Goal: Task Accomplishment & Management: Manage account settings

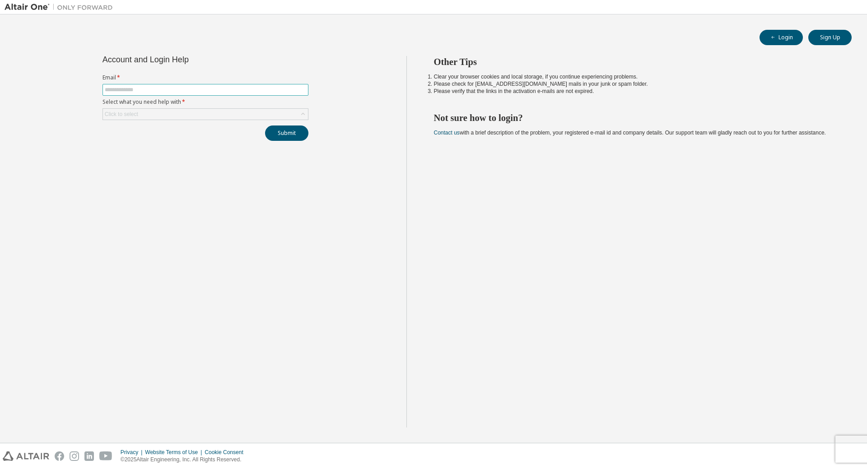
click at [180, 89] on input "text" at bounding box center [205, 89] width 201 height 7
type input "**********"
drag, startPoint x: 187, startPoint y: 132, endPoint x: 189, endPoint y: 115, distance: 17.3
click at [189, 125] on div "**********" at bounding box center [205, 98] width 217 height 85
click at [189, 115] on div "Click to select" at bounding box center [205, 114] width 205 height 11
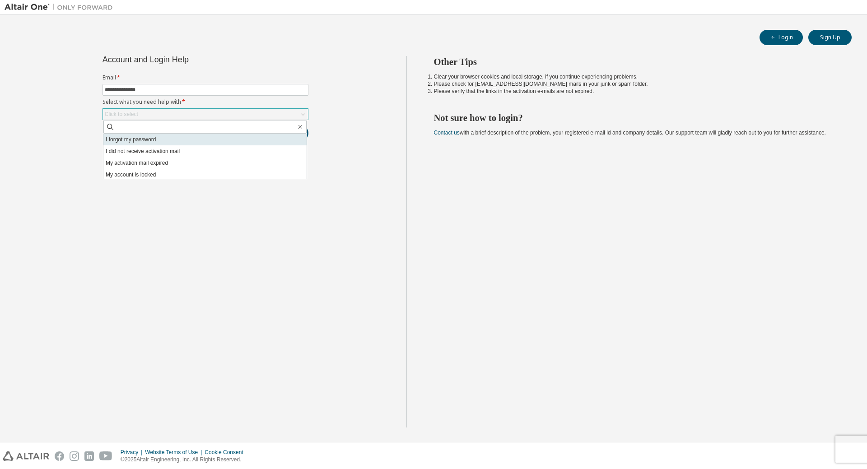
click at [188, 139] on li "I forgot my password" at bounding box center [204, 140] width 203 height 12
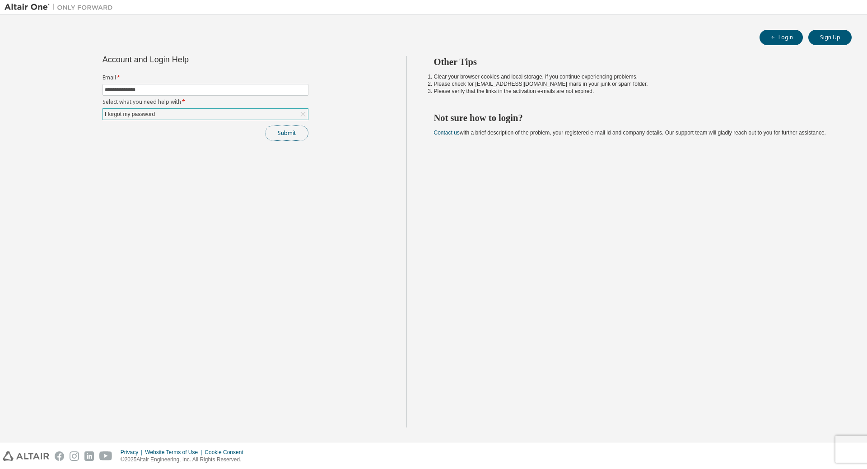
click at [278, 133] on button "Submit" at bounding box center [286, 133] width 43 height 15
click at [304, 128] on button "Submit" at bounding box center [286, 133] width 43 height 15
click at [299, 112] on icon at bounding box center [302, 114] width 9 height 9
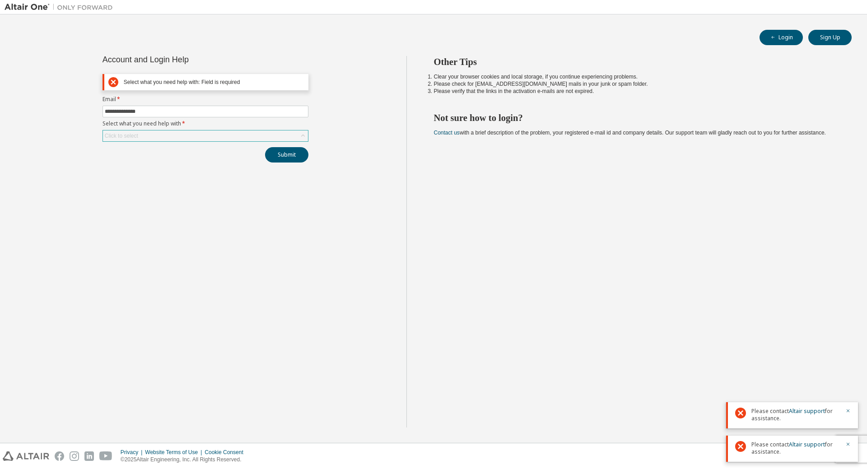
click at [228, 135] on div "Click to select" at bounding box center [205, 136] width 205 height 11
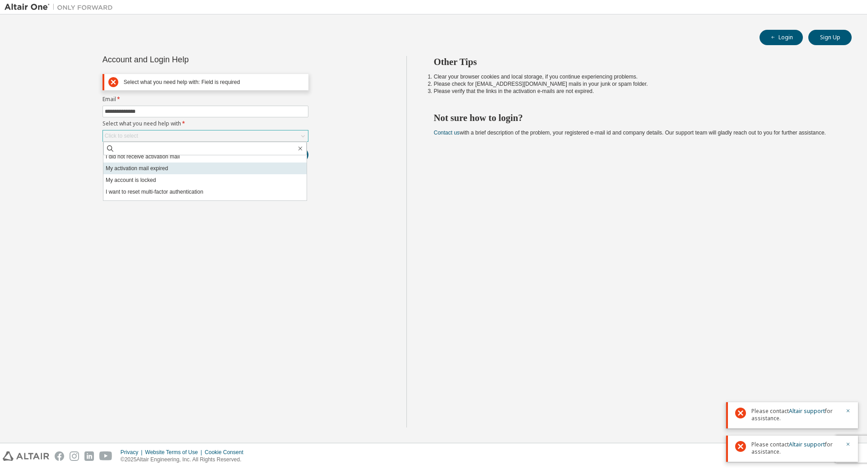
scroll to position [25, 0]
click at [197, 173] on li "My account is locked" at bounding box center [204, 171] width 203 height 12
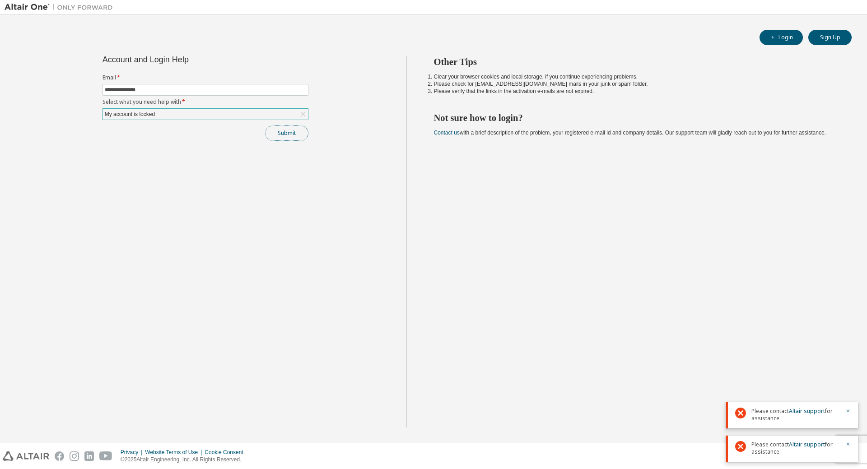
click at [294, 131] on button "Submit" at bounding box center [286, 133] width 43 height 15
click at [225, 147] on div "**********" at bounding box center [206, 242] width 402 height 372
drag, startPoint x: 225, startPoint y: 176, endPoint x: 188, endPoint y: 83, distance: 99.5
click at [225, 176] on div "**********" at bounding box center [206, 242] width 402 height 372
click at [790, 34] on button "Login" at bounding box center [781, 37] width 43 height 15
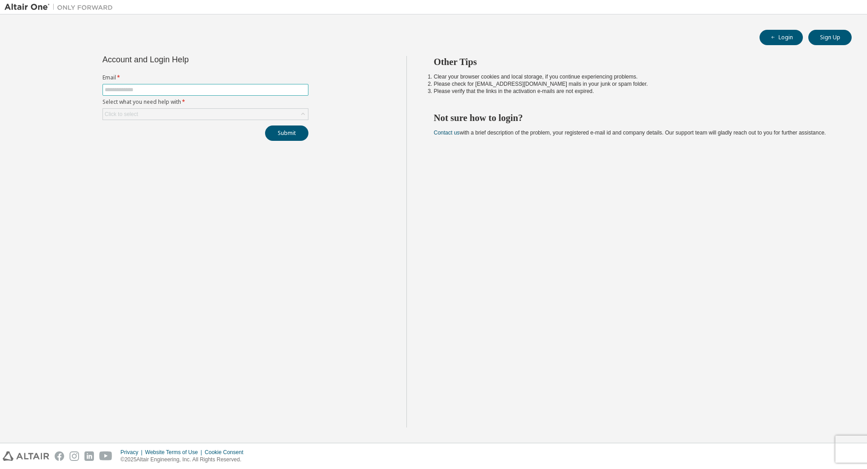
click at [231, 85] on span at bounding box center [206, 90] width 206 height 12
click at [234, 94] on span at bounding box center [206, 90] width 206 height 12
click at [240, 90] on input "text" at bounding box center [205, 89] width 201 height 7
type input "**********"
click at [188, 163] on div "**********" at bounding box center [206, 242] width 402 height 372
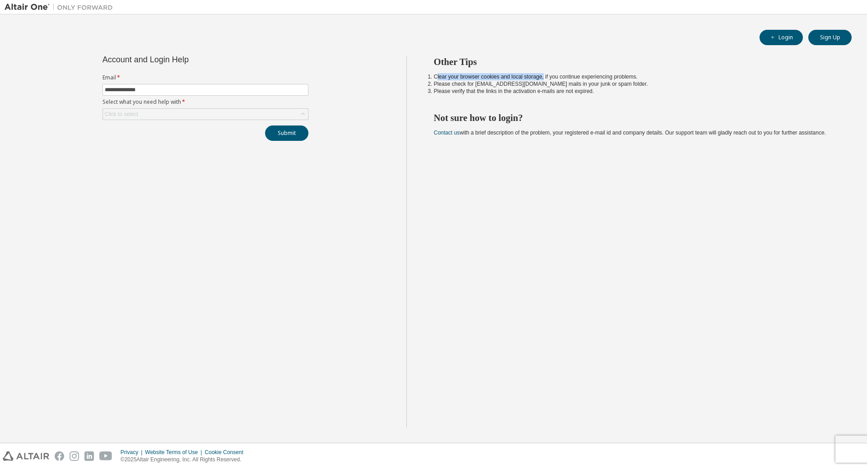
drag, startPoint x: 438, startPoint y: 77, endPoint x: 542, endPoint y: 75, distance: 104.8
click at [542, 75] on li "Clear your browser cookies and local storage, if you continue experiencing prob…" at bounding box center [635, 76] width 402 height 7
drag, startPoint x: 548, startPoint y: 75, endPoint x: 639, endPoint y: 78, distance: 90.8
click at [639, 78] on li "Clear your browser cookies and local storage, if you continue experiencing prob…" at bounding box center [635, 76] width 402 height 7
drag, startPoint x: 437, startPoint y: 84, endPoint x: 513, endPoint y: 85, distance: 76.8
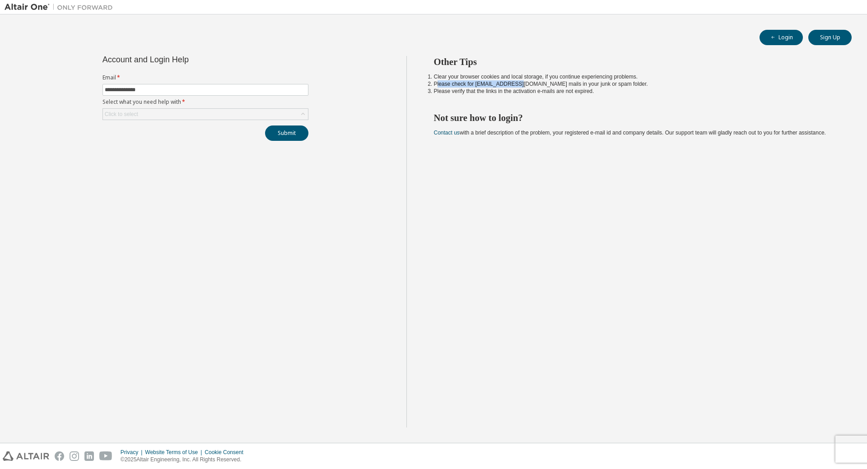
click at [513, 85] on li "Please check for [EMAIL_ADDRESS][DOMAIN_NAME] mails in your junk or spam folder." at bounding box center [635, 83] width 402 height 7
drag, startPoint x: 519, startPoint y: 84, endPoint x: 589, endPoint y: 85, distance: 70.0
click at [589, 85] on li "Please check for [EMAIL_ADDRESS][DOMAIN_NAME] mails in your junk or spam folder." at bounding box center [635, 83] width 402 height 7
drag, startPoint x: 438, startPoint y: 94, endPoint x: 579, endPoint y: 97, distance: 141.4
click at [579, 97] on div "Other Tips Clear your browser cookies and local storage, if you continue experi…" at bounding box center [634, 242] width 457 height 372
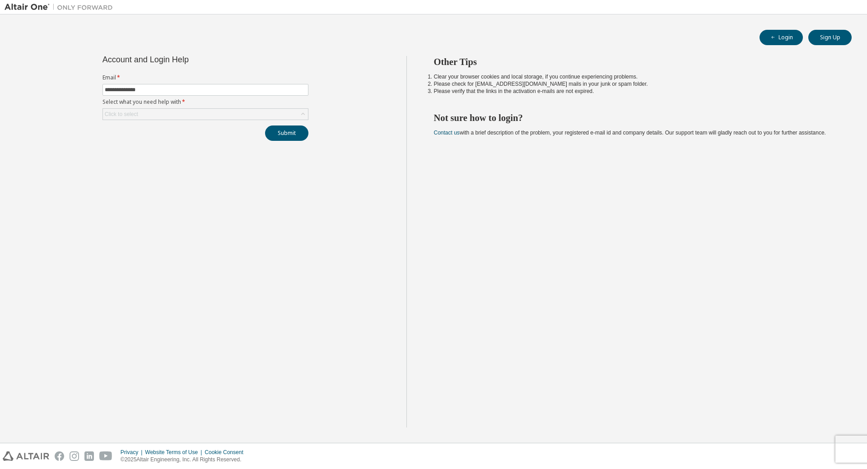
click at [584, 107] on div "Other Tips Clear your browser cookies and local storage, if you continue experi…" at bounding box center [634, 242] width 457 height 372
drag, startPoint x: 453, startPoint y: 119, endPoint x: 544, endPoint y: 121, distance: 91.2
click at [538, 120] on h2 "Not sure how to login?" at bounding box center [635, 118] width 402 height 12
drag, startPoint x: 544, startPoint y: 135, endPoint x: 483, endPoint y: 139, distance: 61.1
click at [544, 135] on span "Contact us with a brief description of the problem, your registered e-mail id a…" at bounding box center [630, 133] width 392 height 6
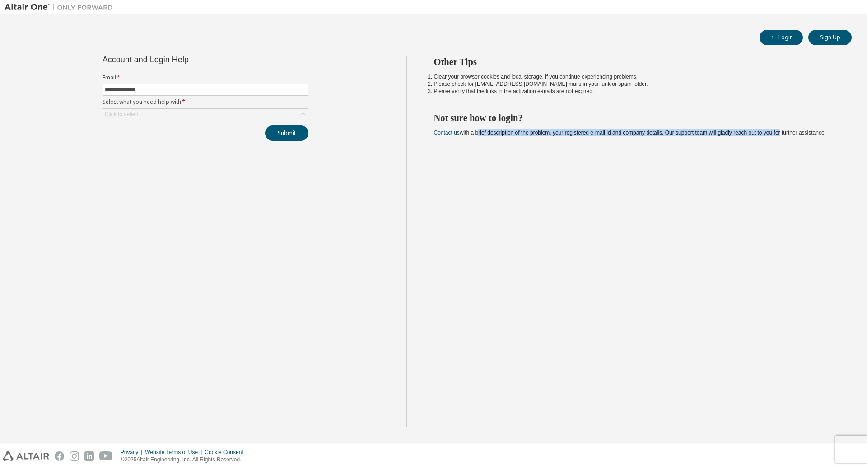
drag, startPoint x: 476, startPoint y: 134, endPoint x: 785, endPoint y: 160, distance: 309.9
click at [785, 160] on div "Other Tips Clear your browser cookies and local storage, if you continue experi…" at bounding box center [634, 242] width 457 height 372
click at [785, 161] on div "Other Tips Clear your browser cookies and local storage, if you continue experi…" at bounding box center [634, 242] width 457 height 372
click at [841, 40] on button "Sign Up" at bounding box center [829, 37] width 43 height 15
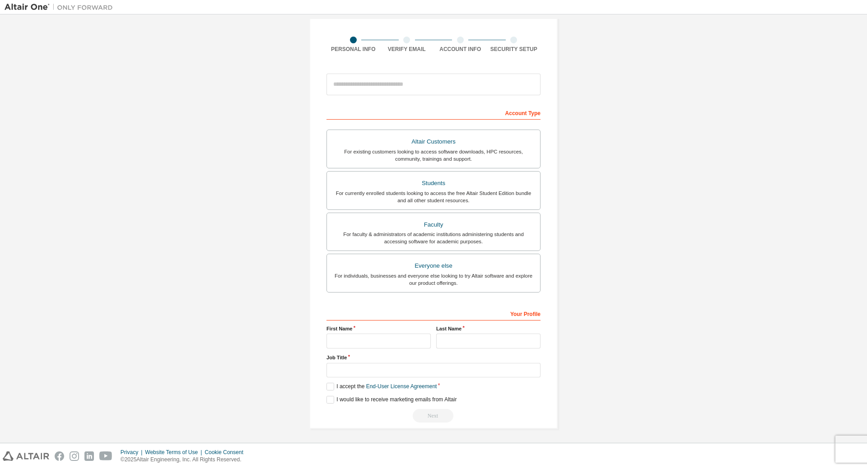
scroll to position [59, 0]
click at [477, 145] on div "Altair Customers" at bounding box center [433, 140] width 202 height 13
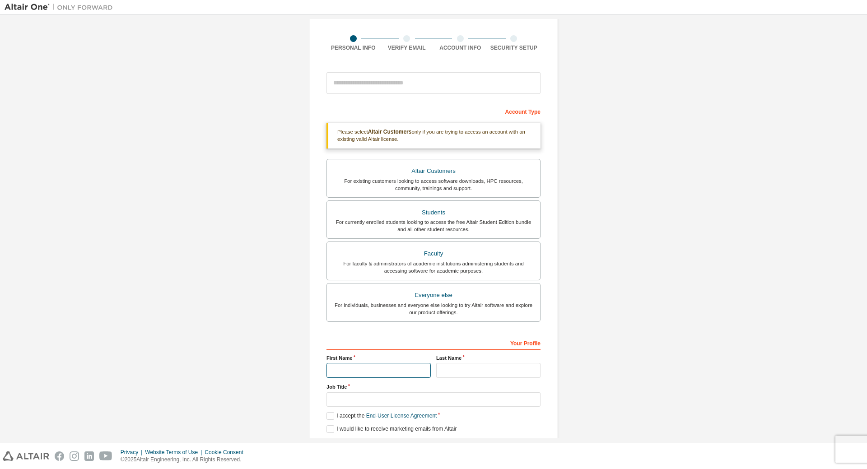
click at [404, 370] on input "text" at bounding box center [378, 370] width 104 height 15
type input "*******"
type input "*"
click at [508, 361] on label "Last Name" at bounding box center [488, 357] width 104 height 7
click at [505, 367] on input "text" at bounding box center [488, 370] width 104 height 15
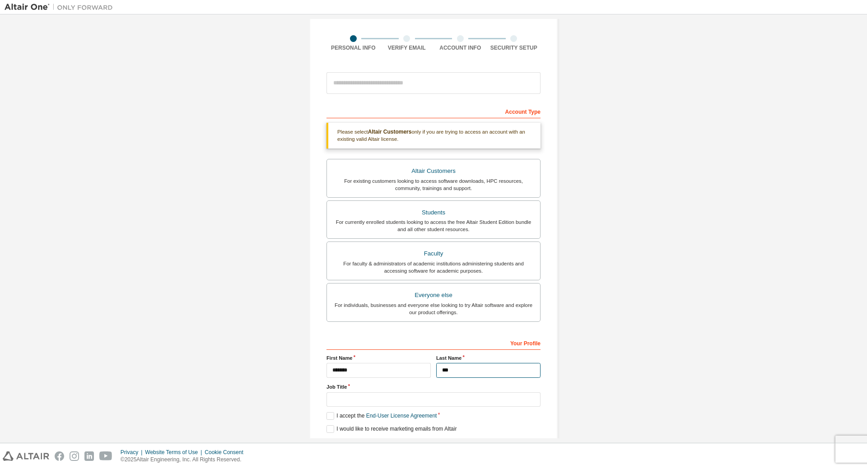
type input "***"
type input "**********"
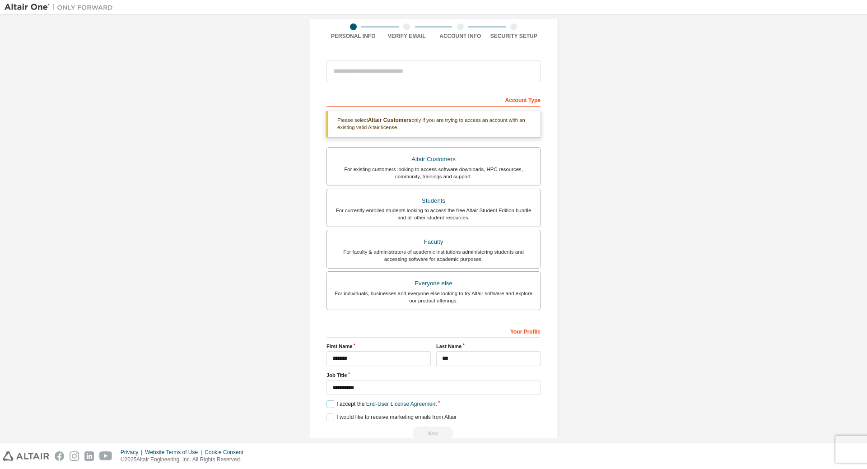
scroll to position [90, 0]
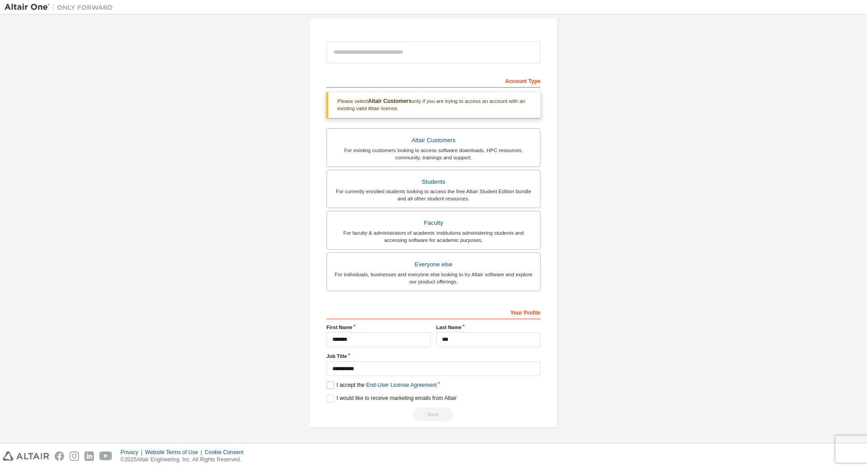
click at [333, 386] on label "I accept the End-User License Agreement" at bounding box center [381, 386] width 110 height 8
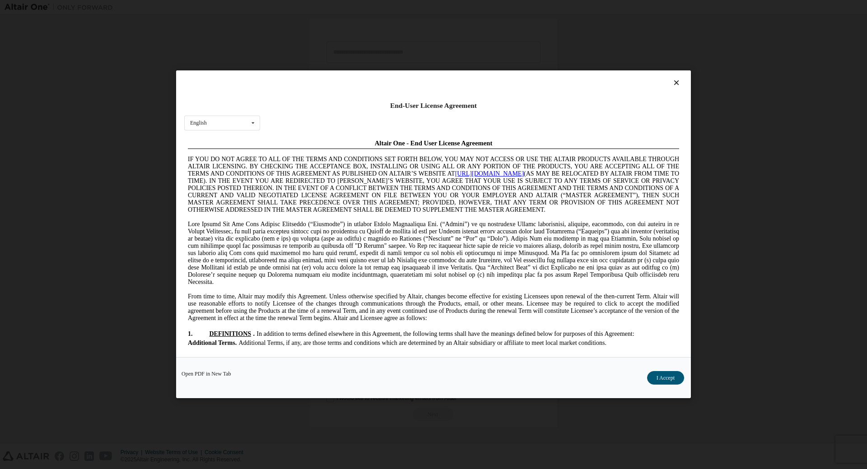
scroll to position [0, 0]
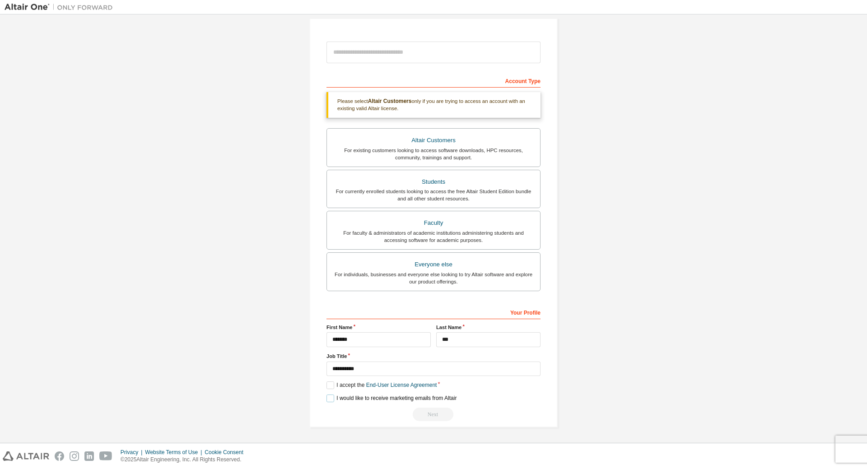
click at [369, 401] on label "I would like to receive marketing emails from Altair" at bounding box center [391, 399] width 130 height 8
click at [432, 401] on label "I would like to receive marketing emails from Altair" at bounding box center [391, 399] width 130 height 8
click at [461, 419] on div "Next" at bounding box center [433, 415] width 214 height 14
click at [430, 145] on div "Altair Customers" at bounding box center [433, 140] width 202 height 13
click at [442, 46] on input "email" at bounding box center [433, 53] width 214 height 22
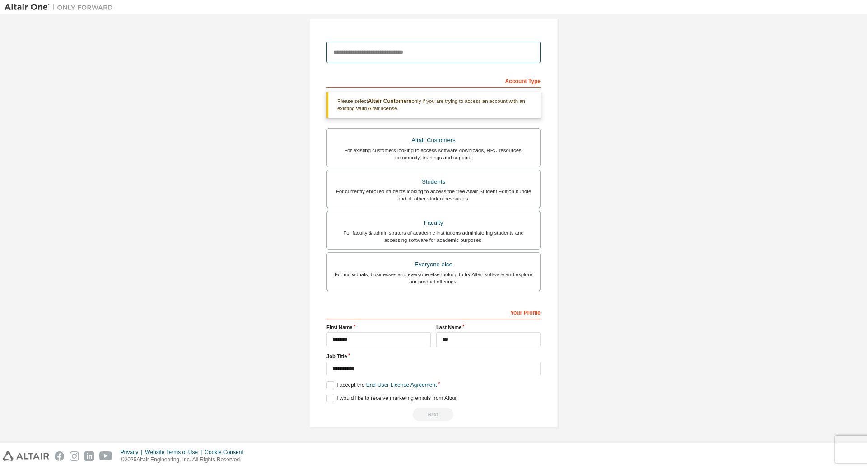
type input "**********"
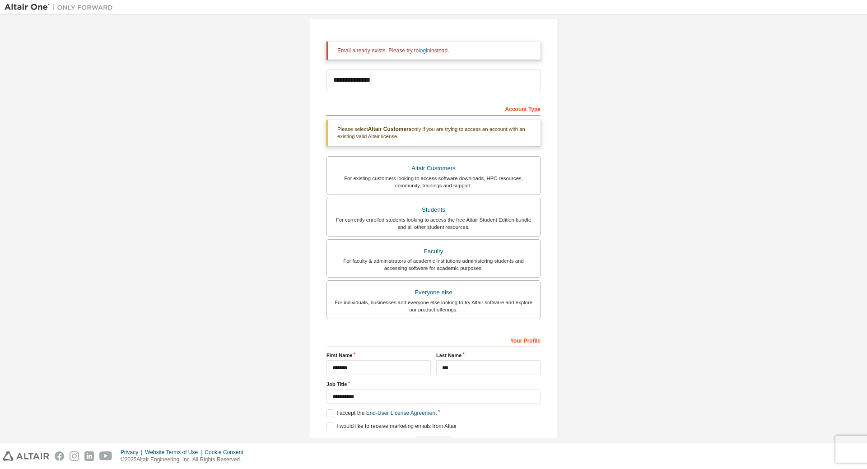
click at [419, 53] on link "login" at bounding box center [424, 50] width 11 height 6
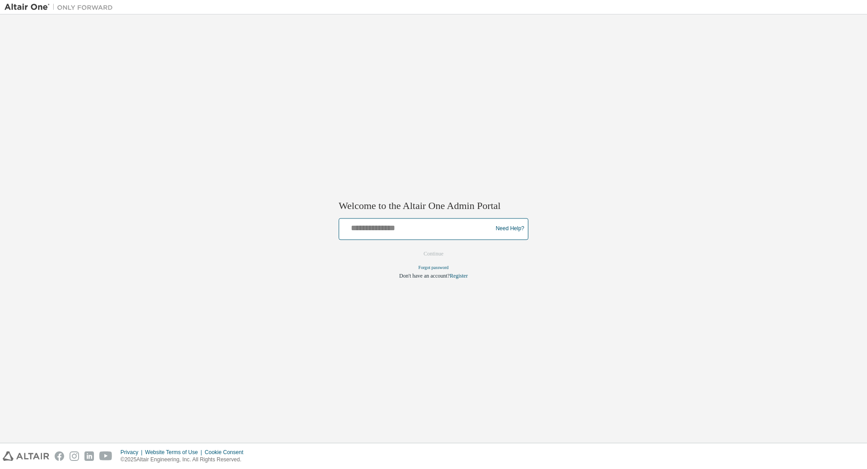
click at [377, 229] on input "text" at bounding box center [417, 226] width 149 height 13
type input "**********"
click at [414, 247] on button "Continue" at bounding box center [433, 254] width 39 height 14
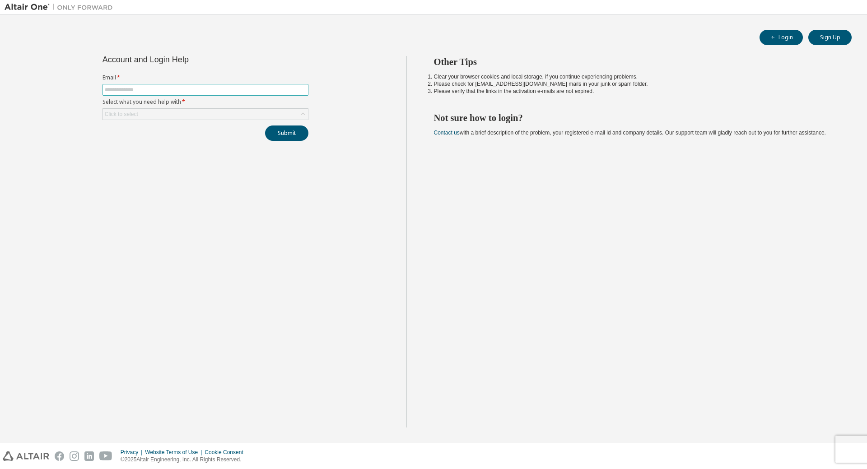
click at [116, 88] on input "text" at bounding box center [205, 89] width 201 height 7
type input "**********"
click at [149, 114] on div "Click to select" at bounding box center [205, 114] width 205 height 11
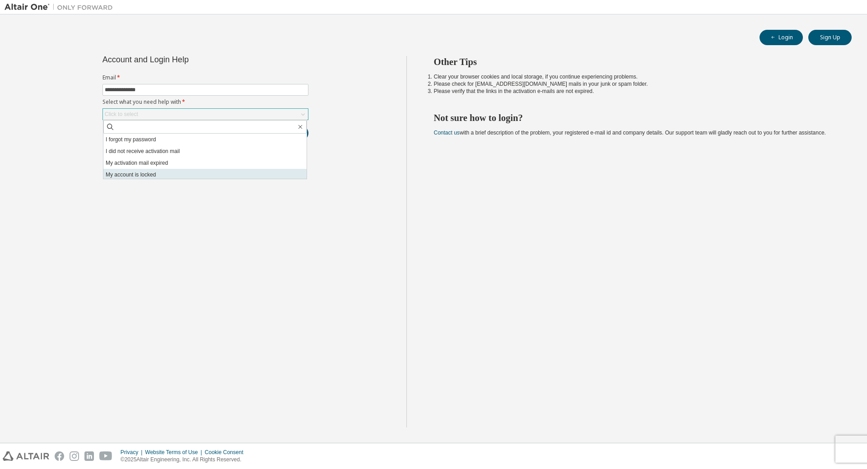
click at [159, 175] on li "My account is locked" at bounding box center [204, 175] width 203 height 12
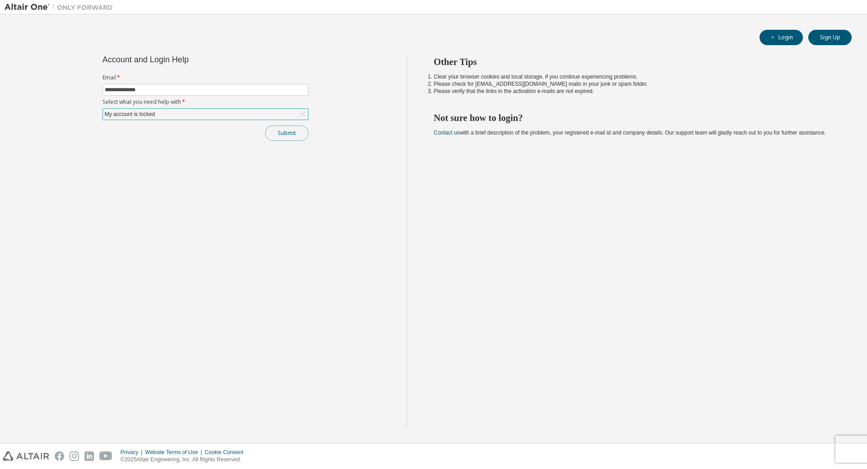
click at [297, 132] on button "Submit" at bounding box center [286, 133] width 43 height 15
click at [793, 447] on link "Altair support" at bounding box center [807, 445] width 36 height 8
click at [806, 445] on link "Altair support" at bounding box center [807, 445] width 36 height 8
click at [466, 199] on div "Other Tips Clear your browser cookies and local storage, if you continue experi…" at bounding box center [634, 242] width 457 height 372
click at [606, 138] on div "Other Tips Clear your browser cookies and local storage, if you continue experi…" at bounding box center [634, 242] width 457 height 372
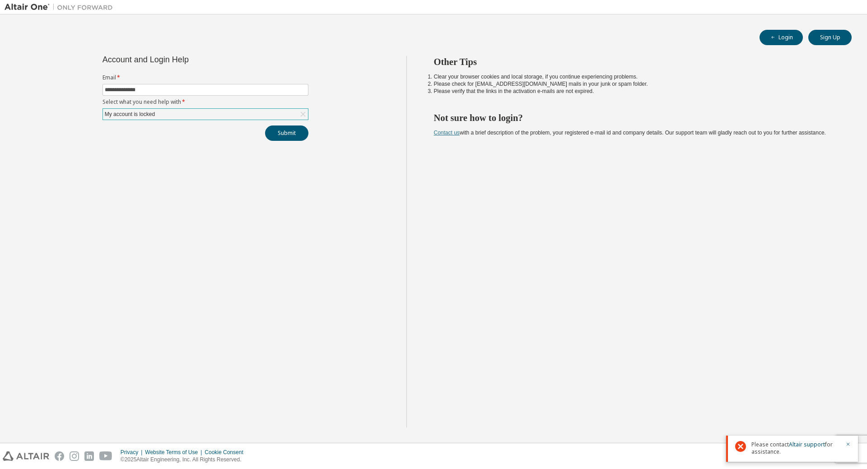
click at [448, 134] on link "Contact us" at bounding box center [447, 133] width 26 height 6
click at [449, 133] on link "Contact us" at bounding box center [447, 133] width 26 height 6
click at [324, 188] on div "**********" at bounding box center [206, 242] width 402 height 372
click at [38, 6] on img at bounding box center [61, 7] width 113 height 9
click at [93, 9] on img at bounding box center [61, 7] width 113 height 9
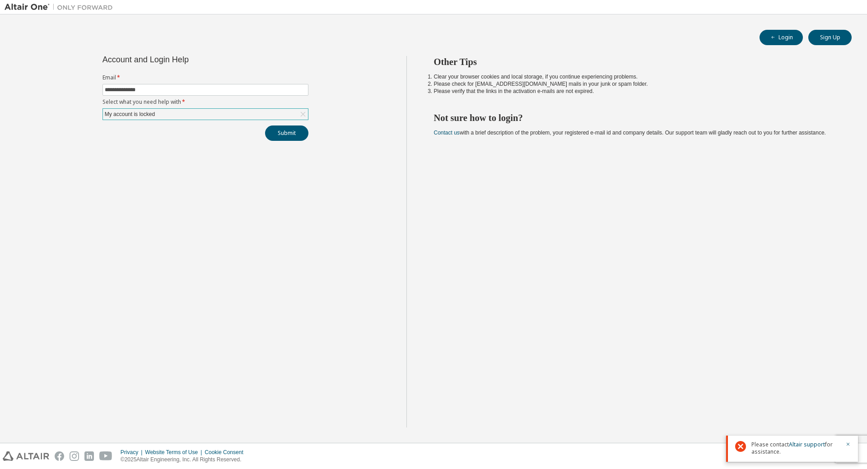
click at [476, 186] on div "Other Tips Clear your browser cookies and local storage, if you continue experi…" at bounding box center [634, 242] width 457 height 372
click at [775, 36] on icon "button" at bounding box center [772, 37] width 5 height 5
